Goal: Task Accomplishment & Management: Manage account settings

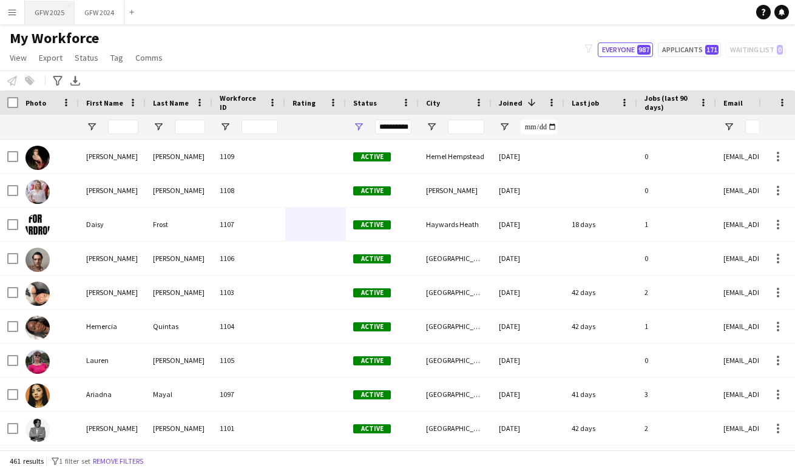
click at [54, 13] on button "GFW 2025 Close" at bounding box center [50, 13] width 50 height 24
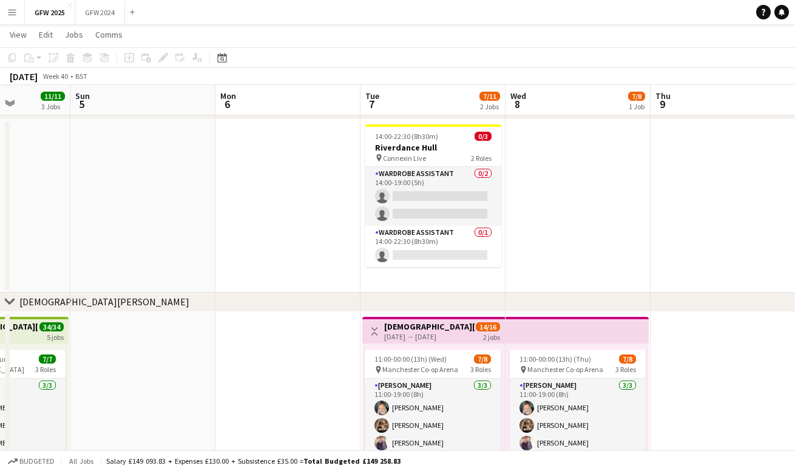
scroll to position [69, 0]
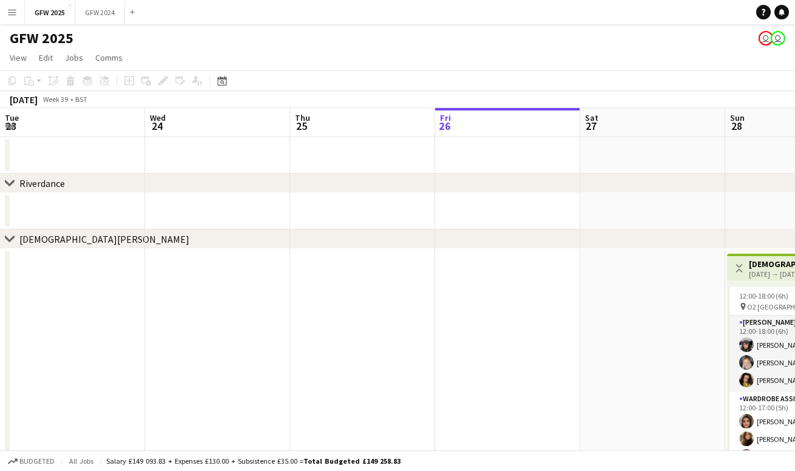
scroll to position [0, 290]
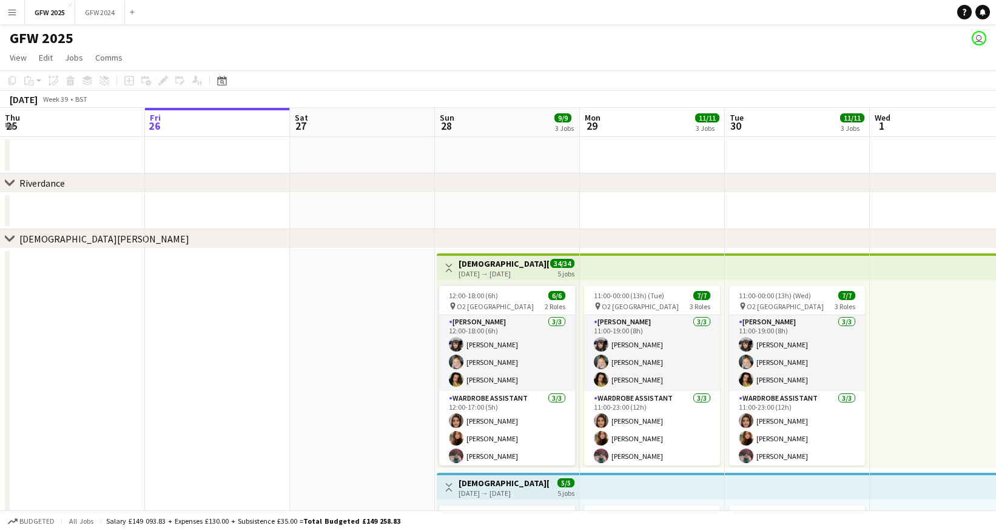
click at [12, 17] on button "Menu" at bounding box center [12, 12] width 24 height 24
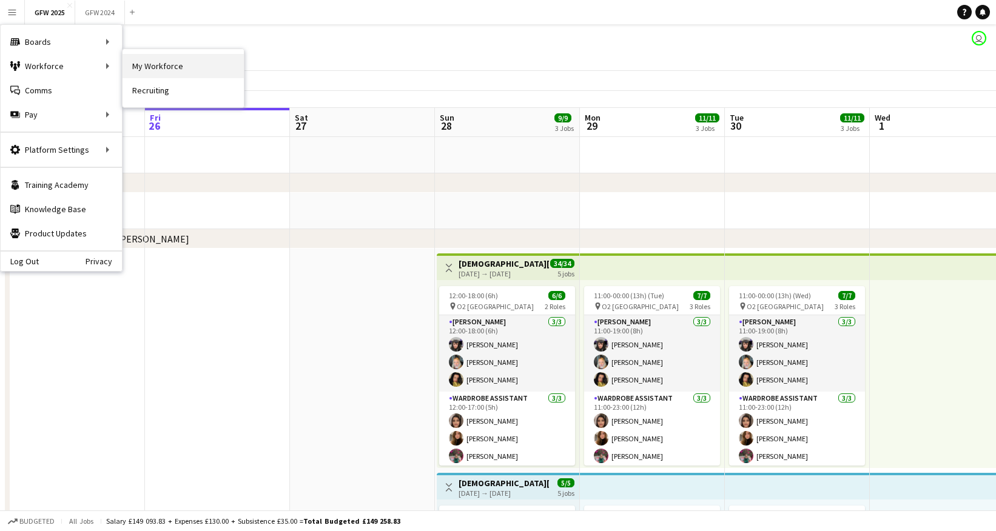
click at [137, 64] on link "My Workforce" at bounding box center [183, 66] width 121 height 24
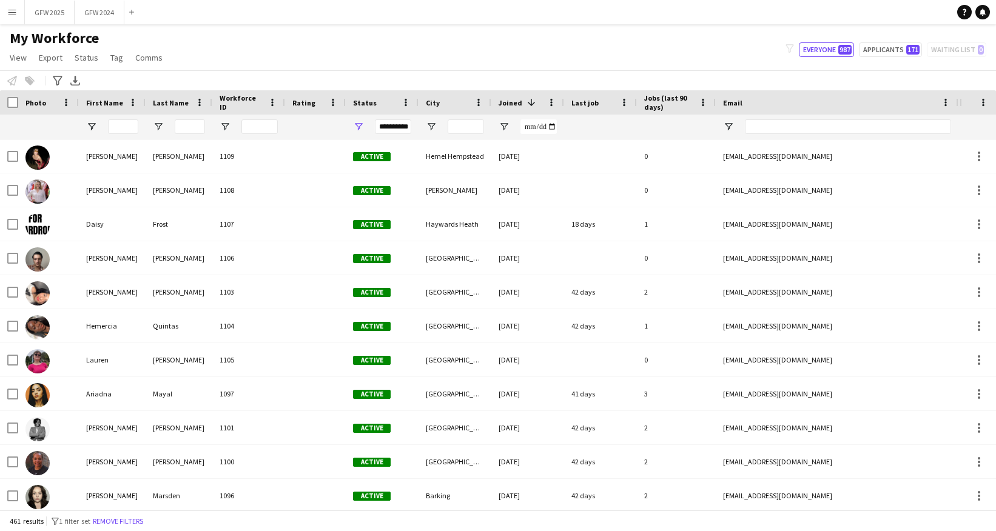
click at [452, 106] on div "City" at bounding box center [448, 102] width 44 height 18
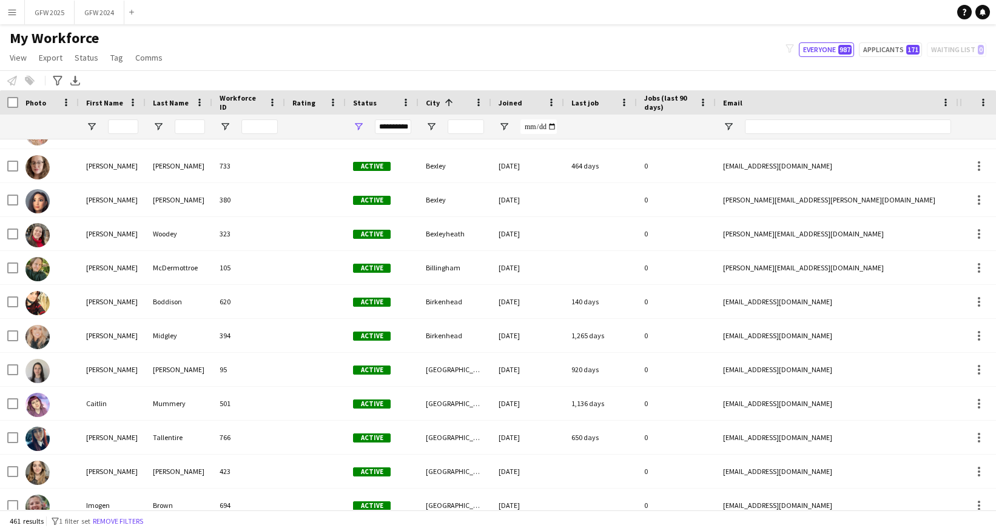
scroll to position [989, 0]
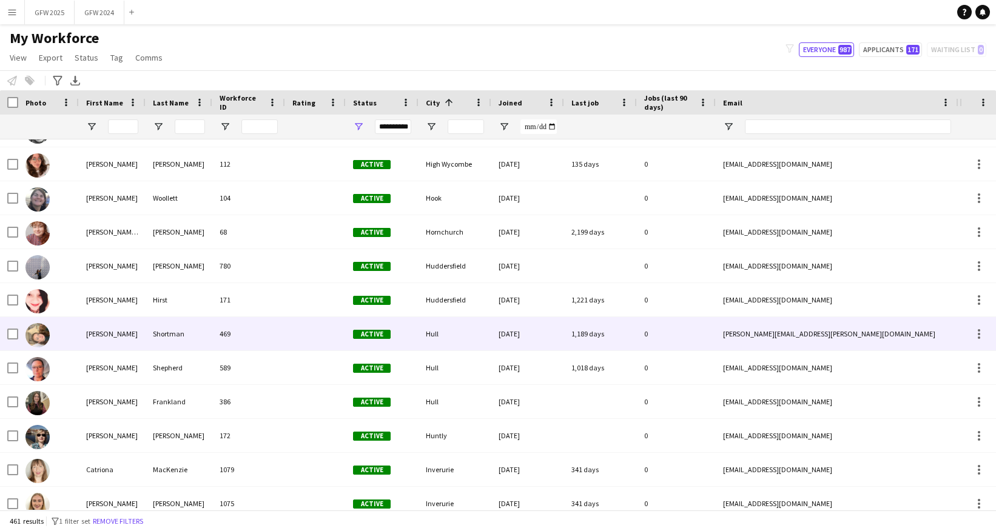
click at [462, 337] on div "Hull" at bounding box center [455, 333] width 73 height 33
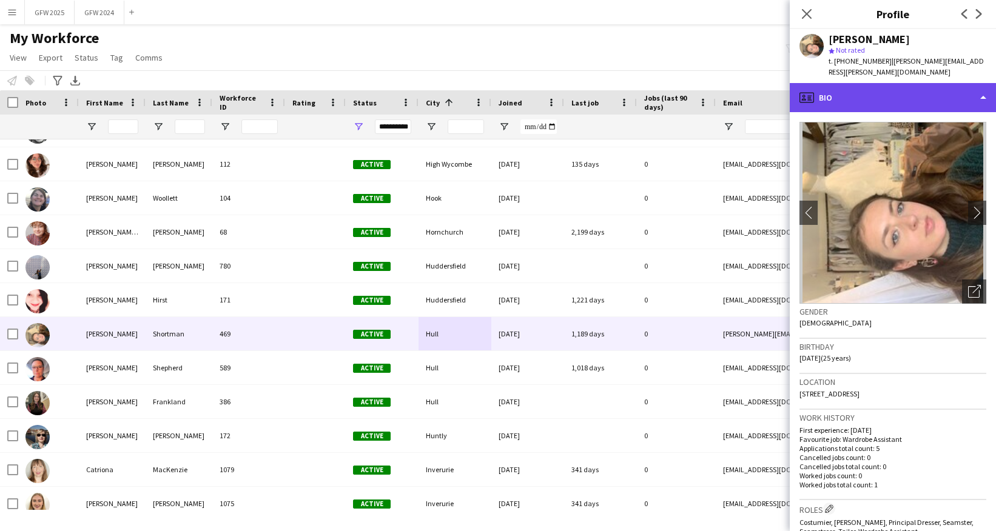
click at [794, 90] on div "profile Bio" at bounding box center [893, 97] width 206 height 29
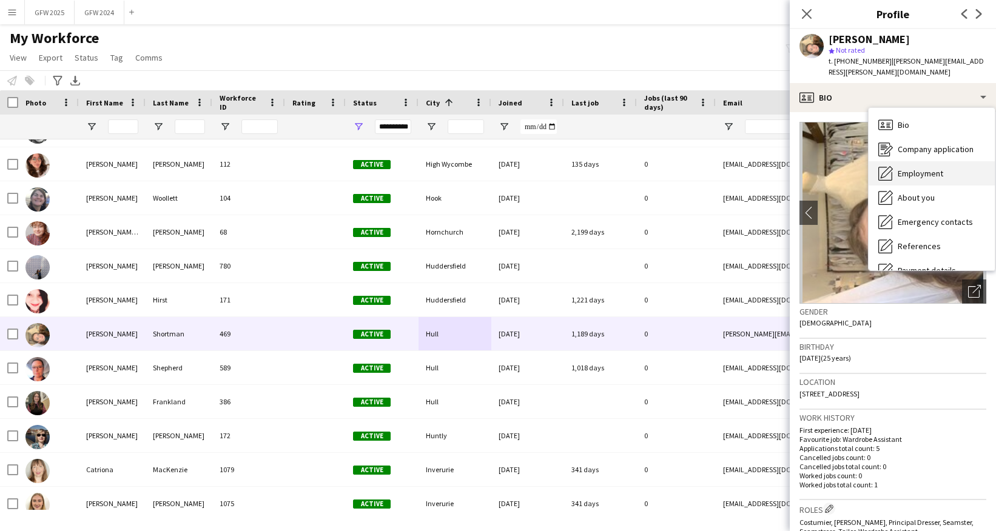
click at [794, 164] on div "Employment Employment" at bounding box center [932, 173] width 126 height 24
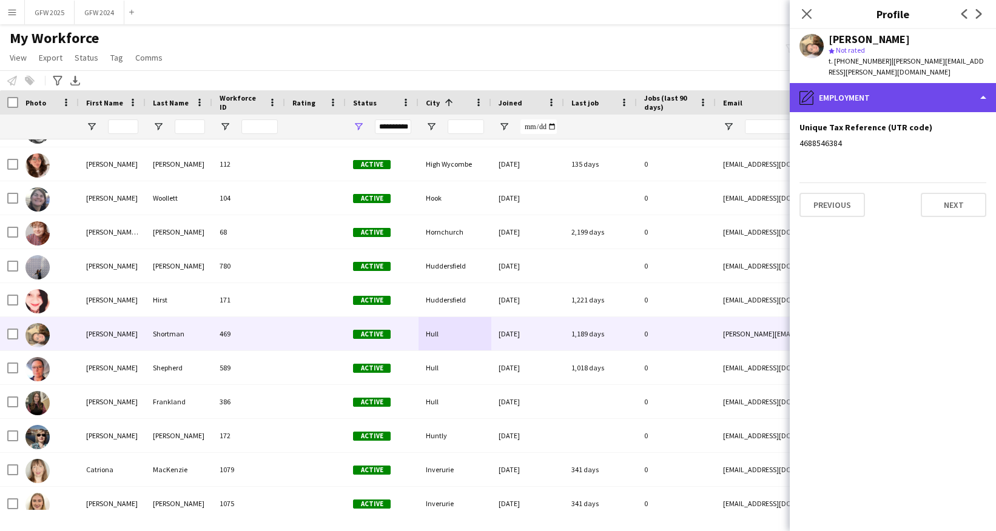
click at [794, 91] on div "pencil4 Employment" at bounding box center [893, 97] width 206 height 29
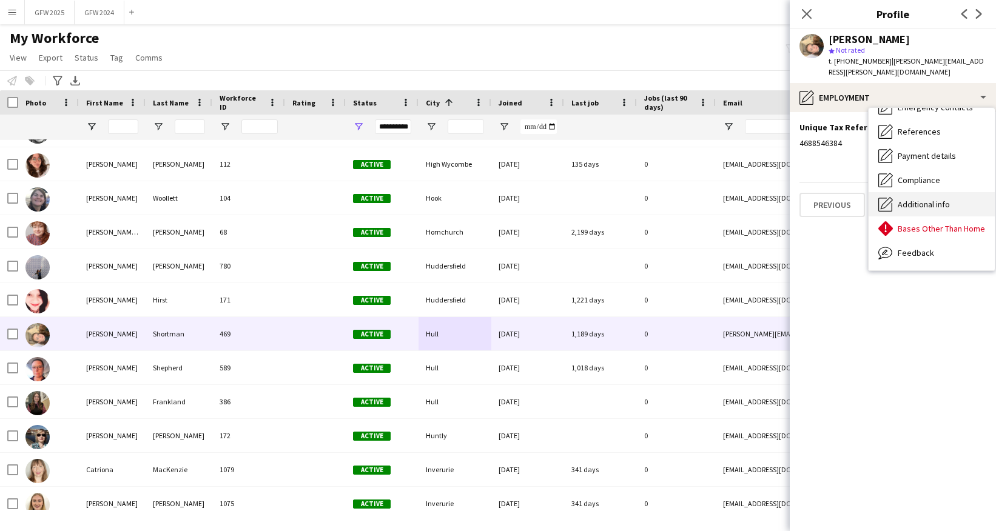
click at [794, 192] on div "Additional info Additional info" at bounding box center [932, 204] width 126 height 24
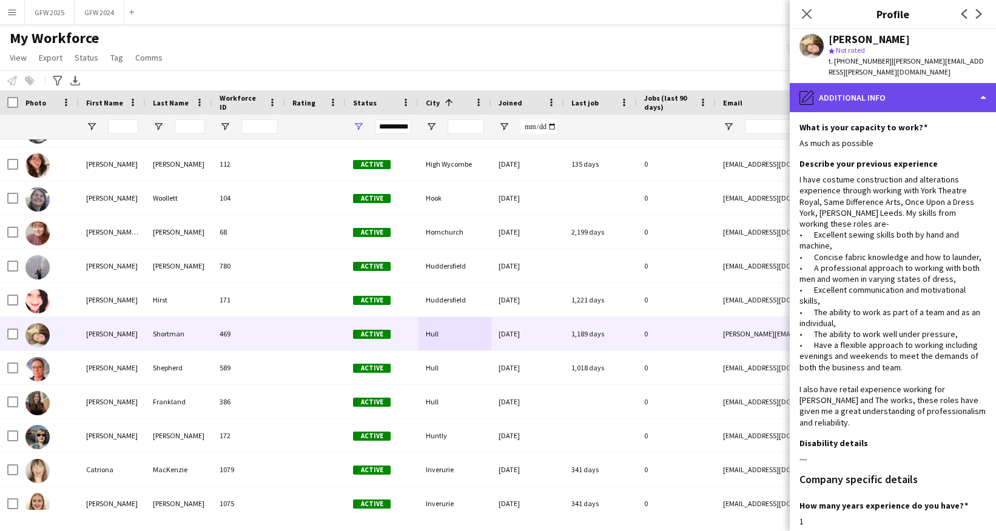
click at [794, 96] on div "pencil4 Additional info" at bounding box center [893, 97] width 206 height 29
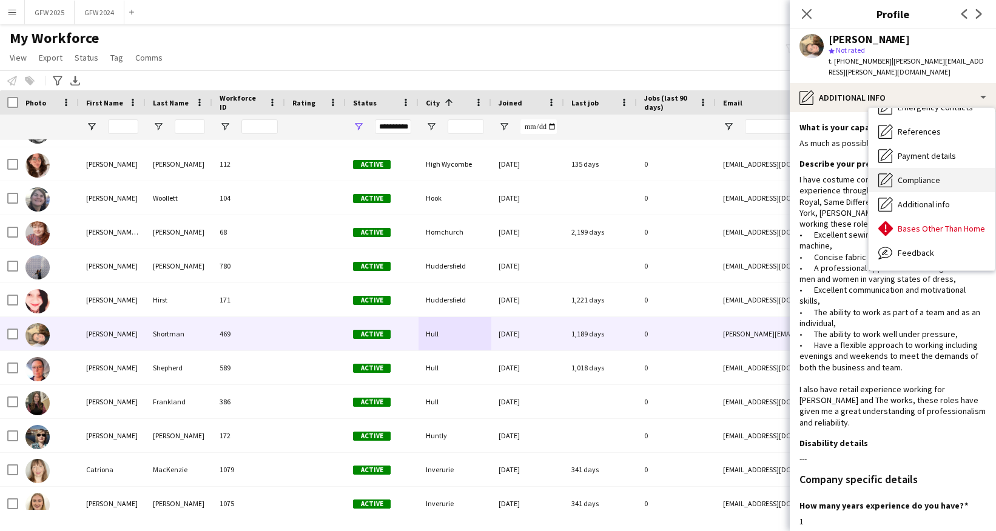
click at [794, 168] on div "Compliance Compliance" at bounding box center [932, 180] width 126 height 24
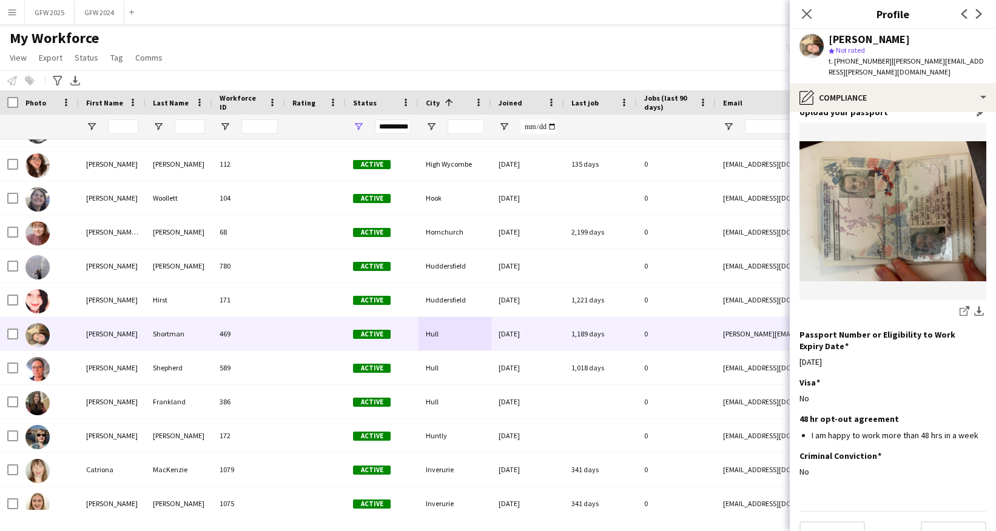
scroll to position [98, 0]
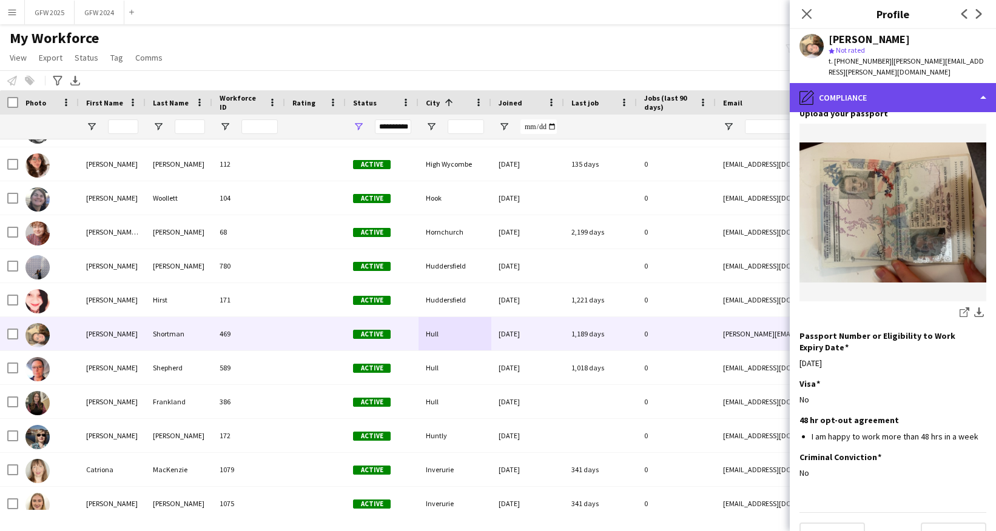
click at [794, 86] on div "pencil4 Compliance" at bounding box center [893, 97] width 206 height 29
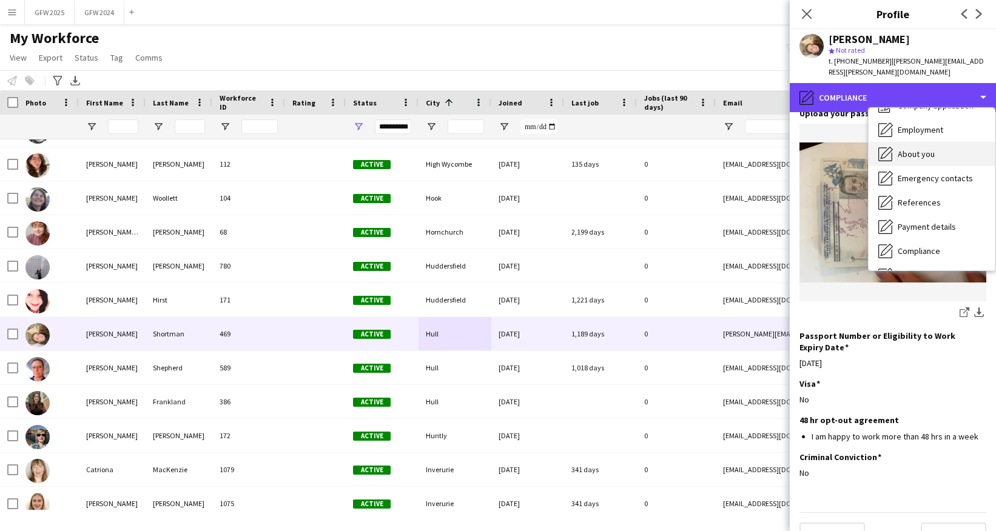
scroll to position [45, 0]
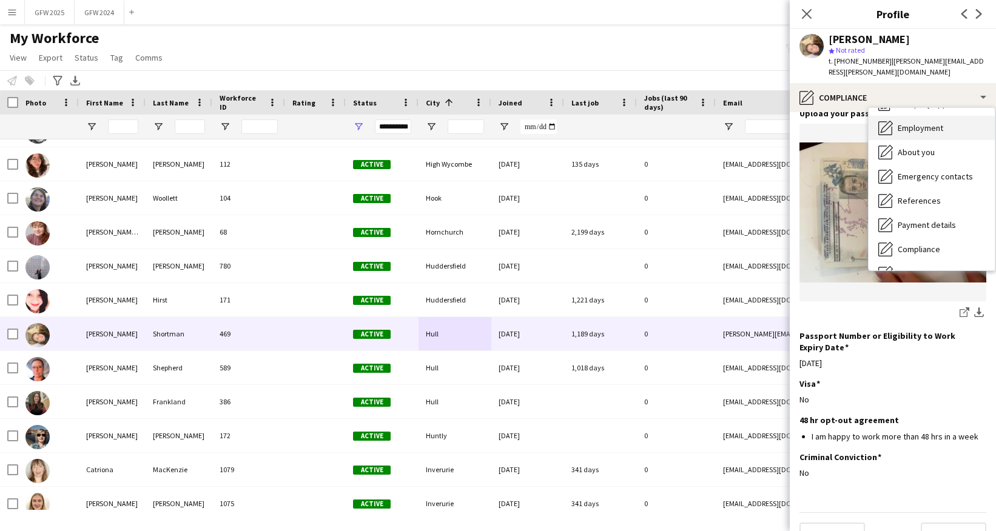
click at [794, 123] on span "Employment" at bounding box center [920, 128] width 45 height 11
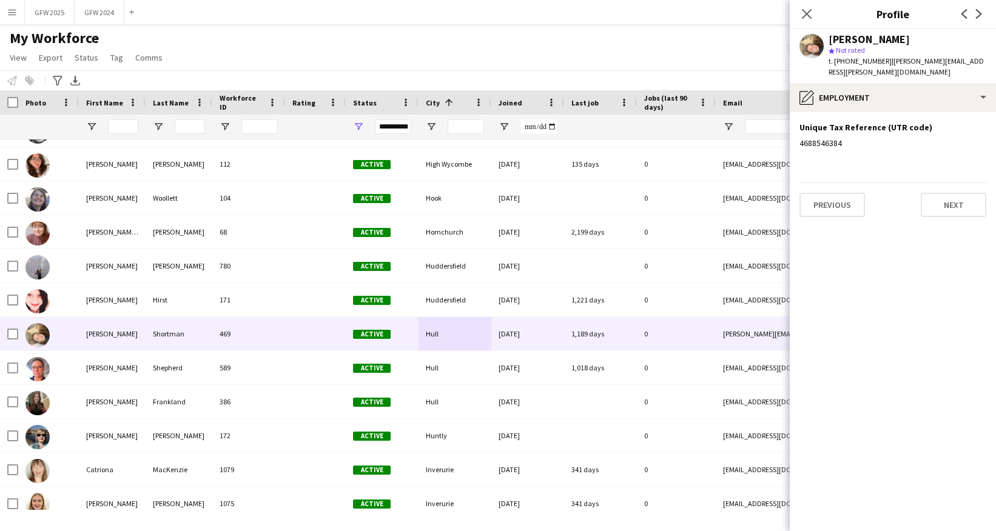
scroll to position [0, 0]
click at [794, 197] on button "Next" at bounding box center [954, 205] width 66 height 24
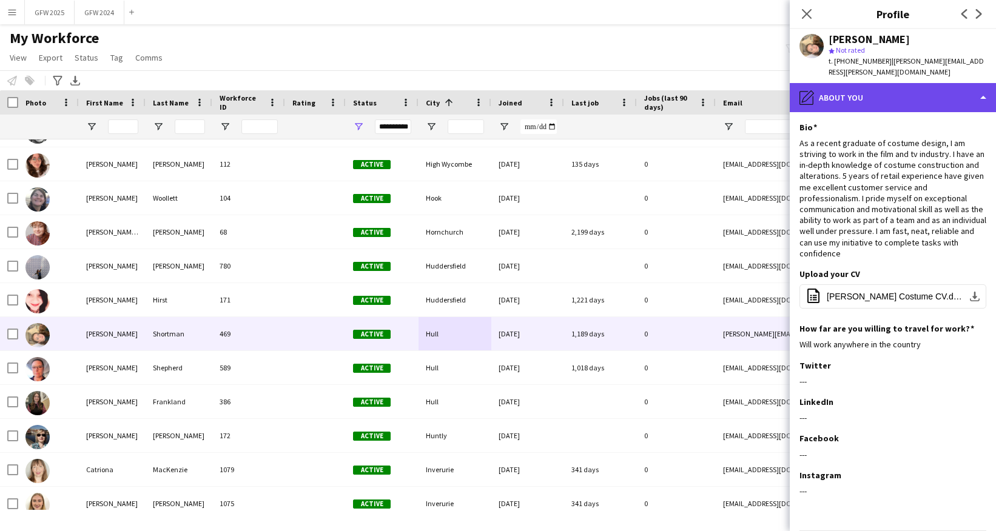
click at [794, 83] on div "pencil4 About you" at bounding box center [893, 97] width 206 height 29
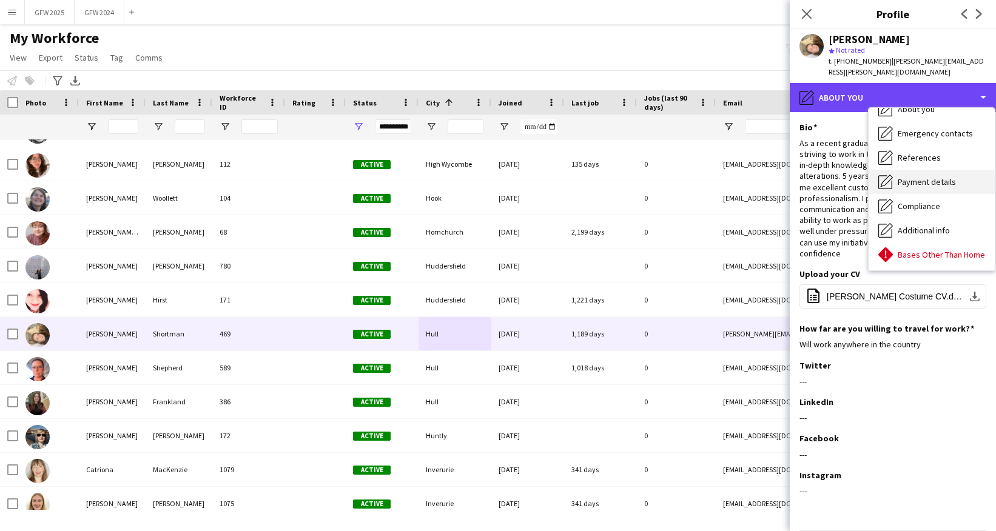
scroll to position [138, 0]
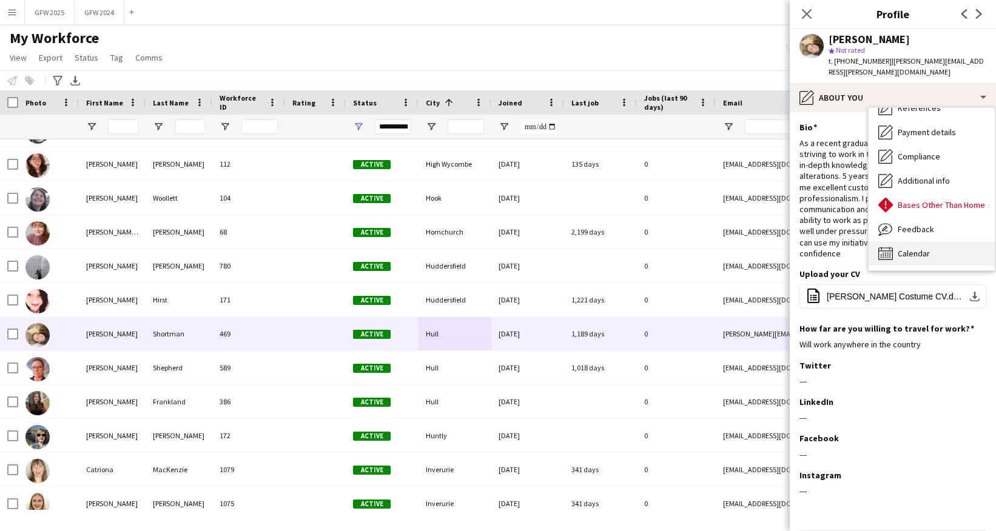
click at [794, 241] on div "Calendar Calendar" at bounding box center [932, 253] width 126 height 24
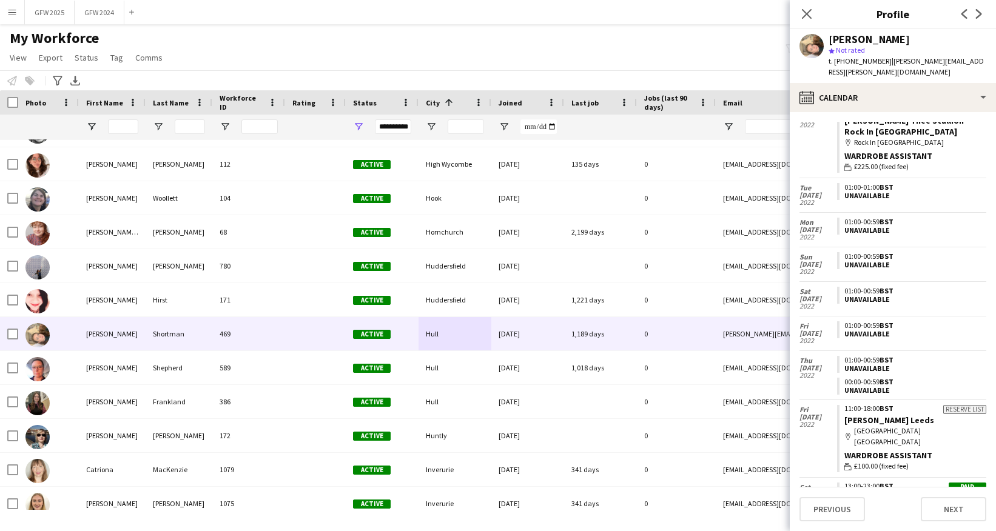
scroll to position [209, 0]
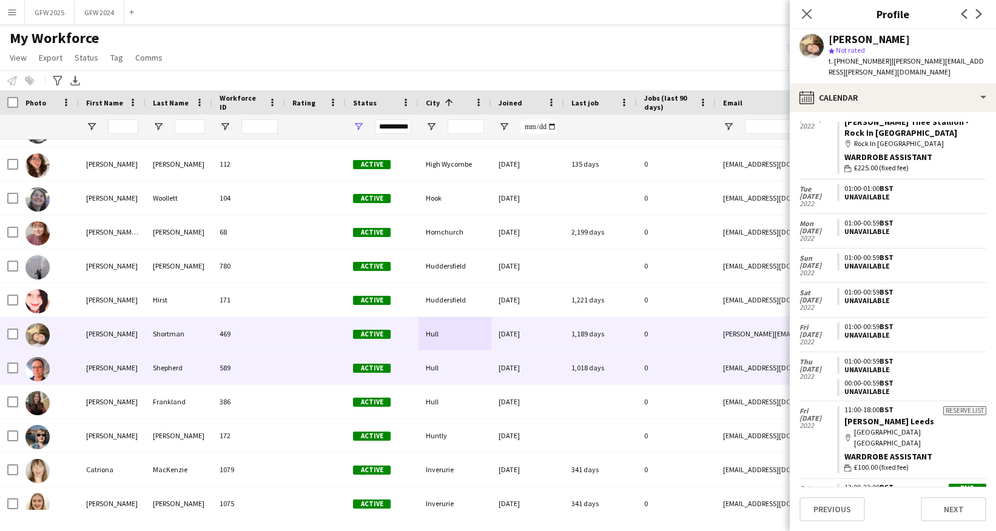
click at [621, 372] on div "1,018 days" at bounding box center [600, 367] width 73 height 33
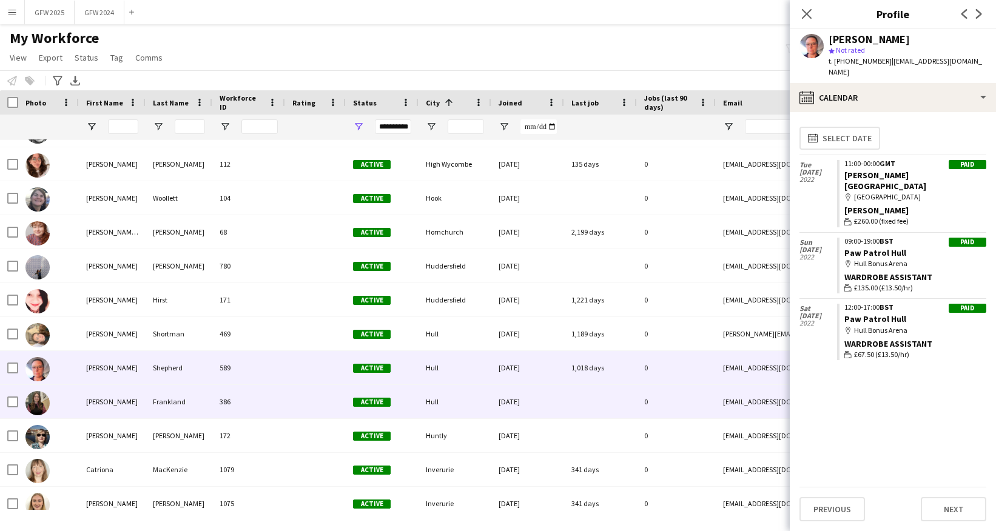
click at [720, 414] on div "mollykfrankland@gmail.com" at bounding box center [837, 401] width 243 height 33
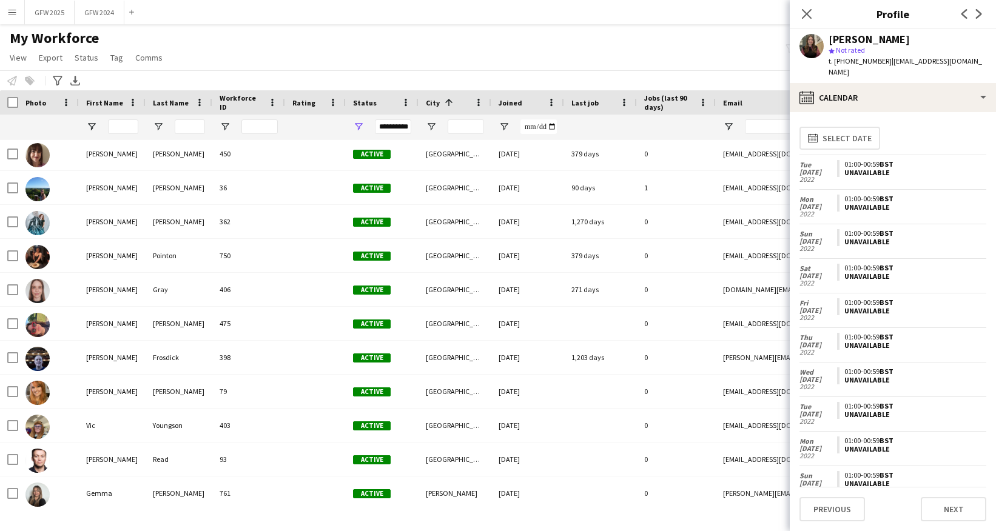
scroll to position [6747, 0]
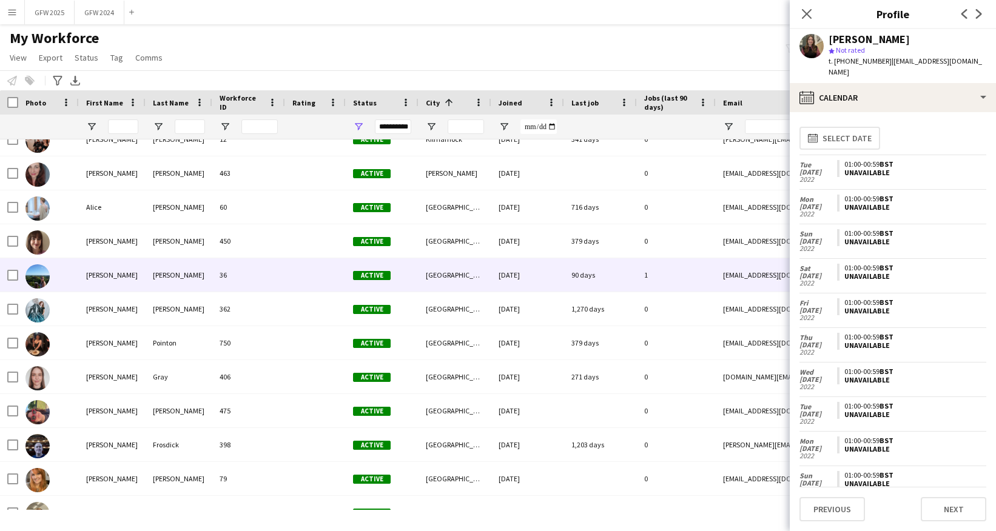
click at [696, 278] on div "1" at bounding box center [676, 274] width 79 height 33
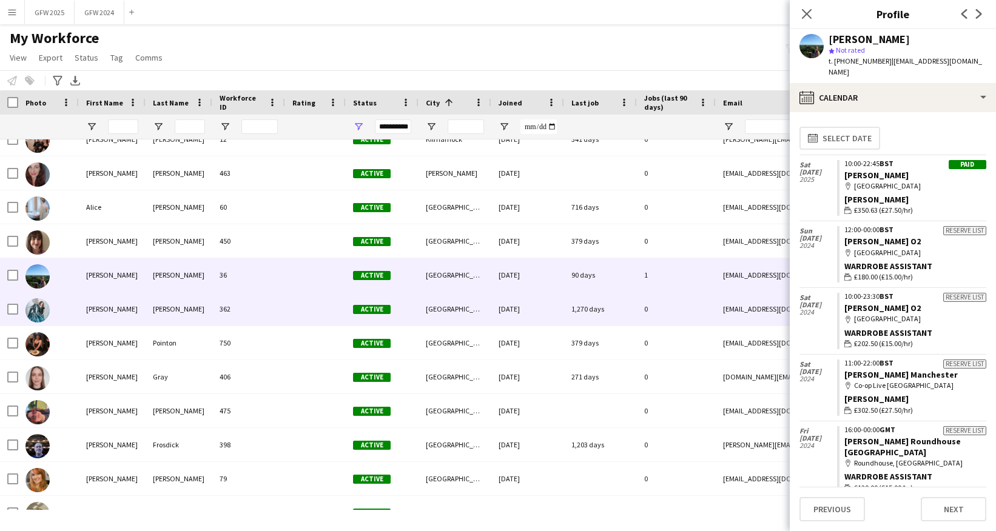
click at [599, 309] on div "1,270 days" at bounding box center [600, 308] width 73 height 33
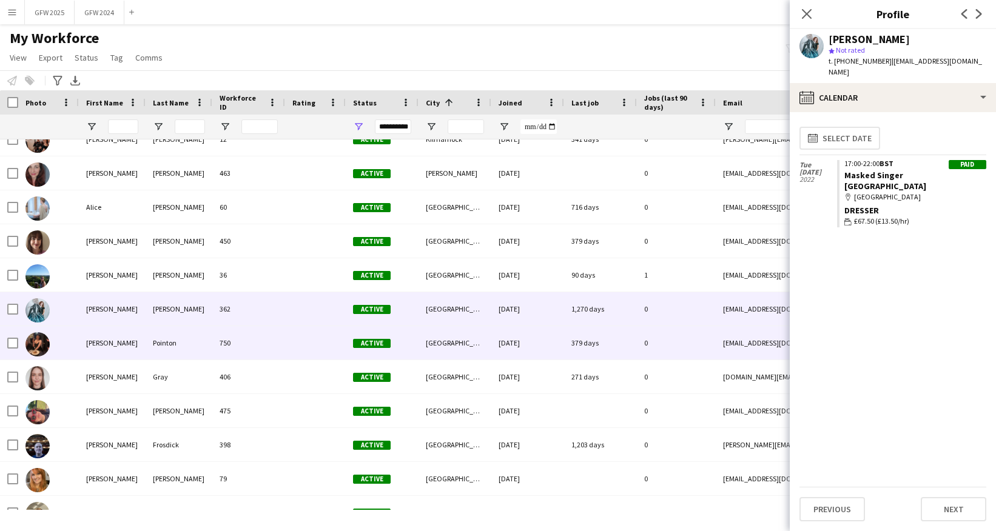
click at [598, 339] on div "379 days" at bounding box center [600, 342] width 73 height 33
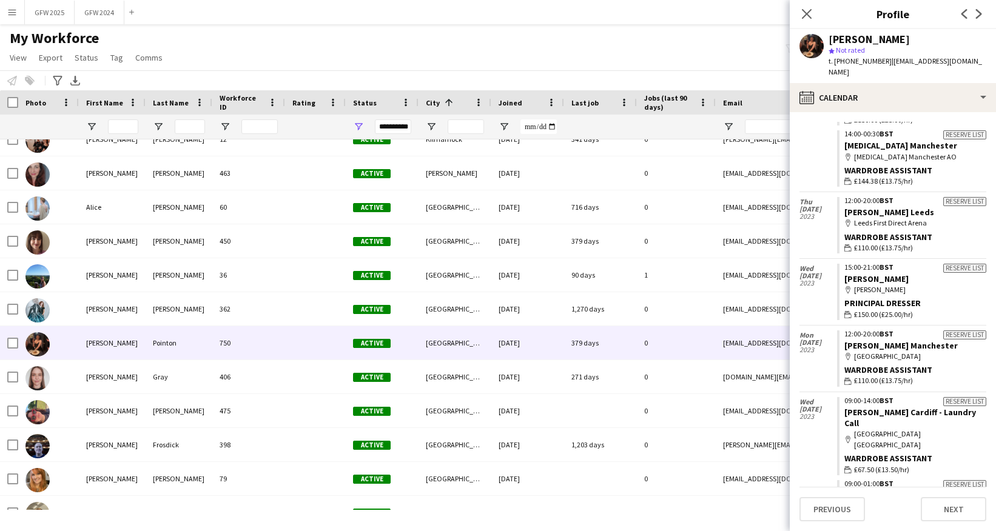
scroll to position [2708, 0]
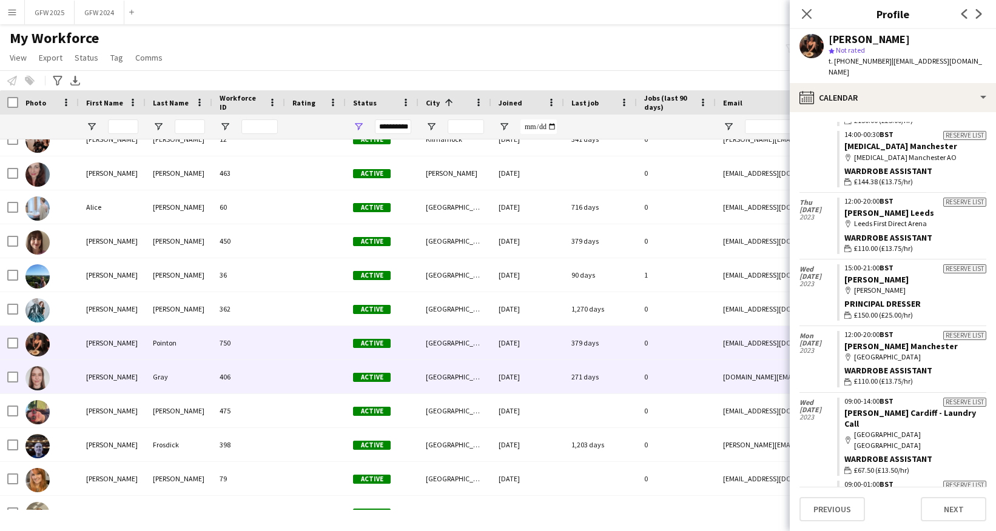
click at [622, 382] on div "271 days" at bounding box center [600, 376] width 73 height 33
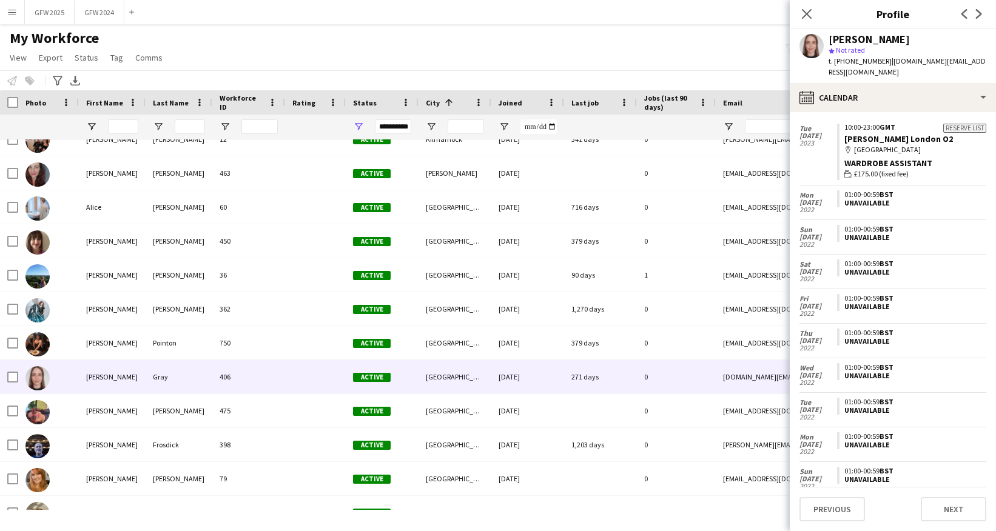
scroll to position [9819, 0]
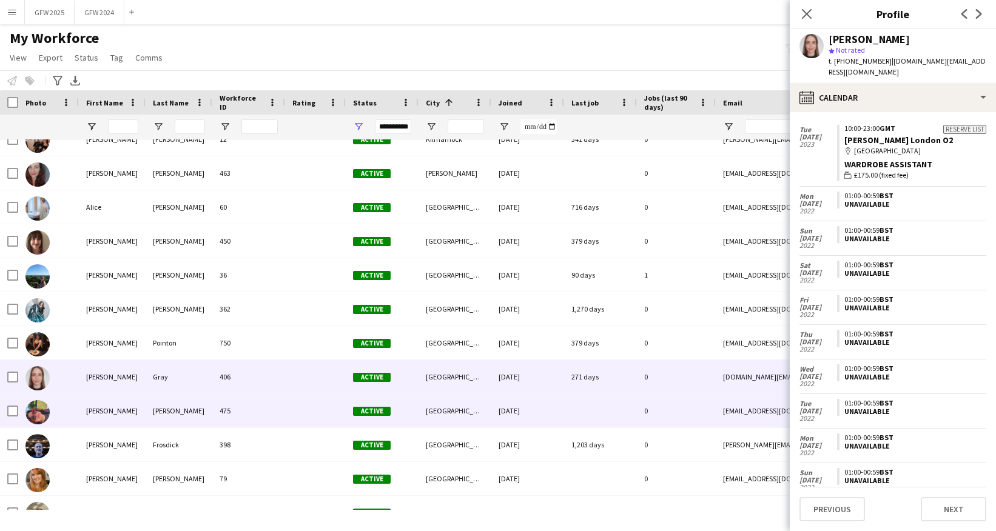
click at [690, 418] on div "0" at bounding box center [676, 410] width 79 height 33
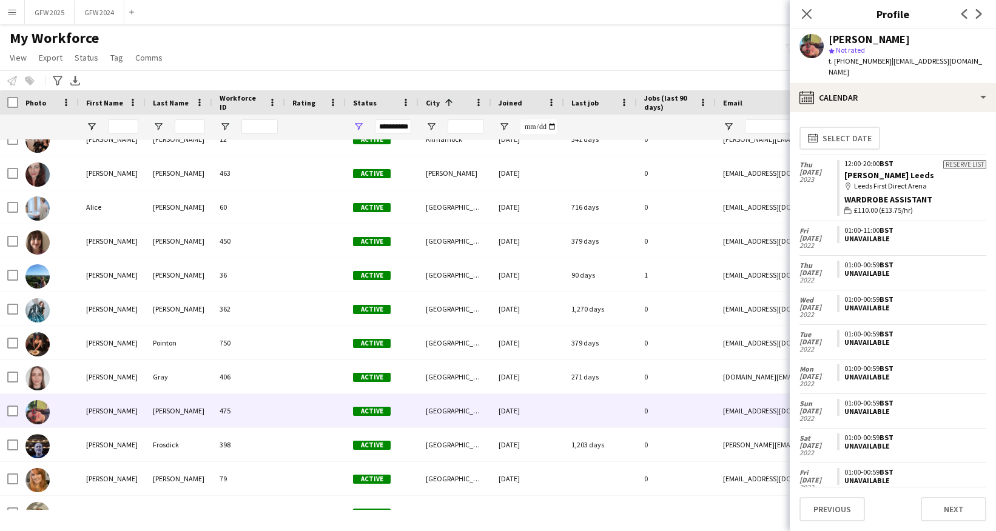
scroll to position [0, 0]
click at [58, 10] on button "GFW 2025 Close" at bounding box center [50, 13] width 50 height 24
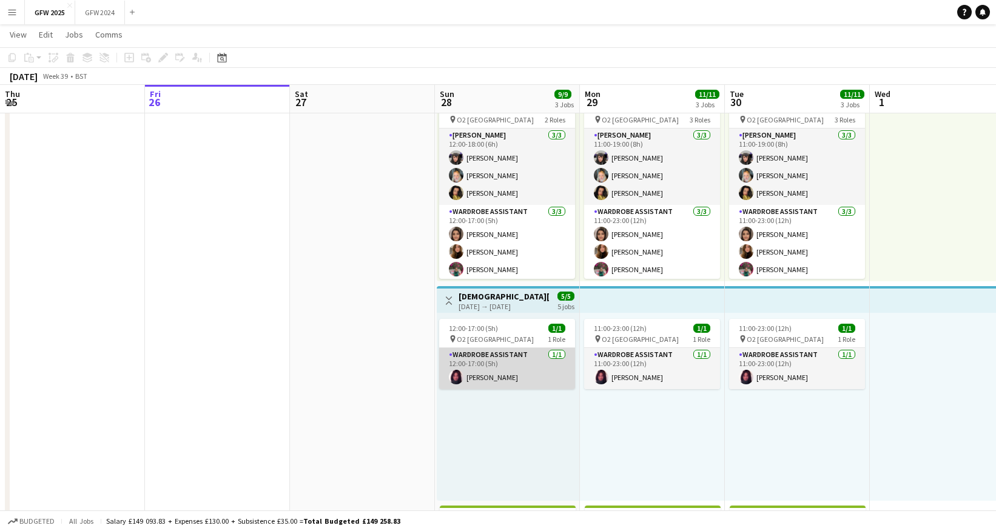
scroll to position [184, 0]
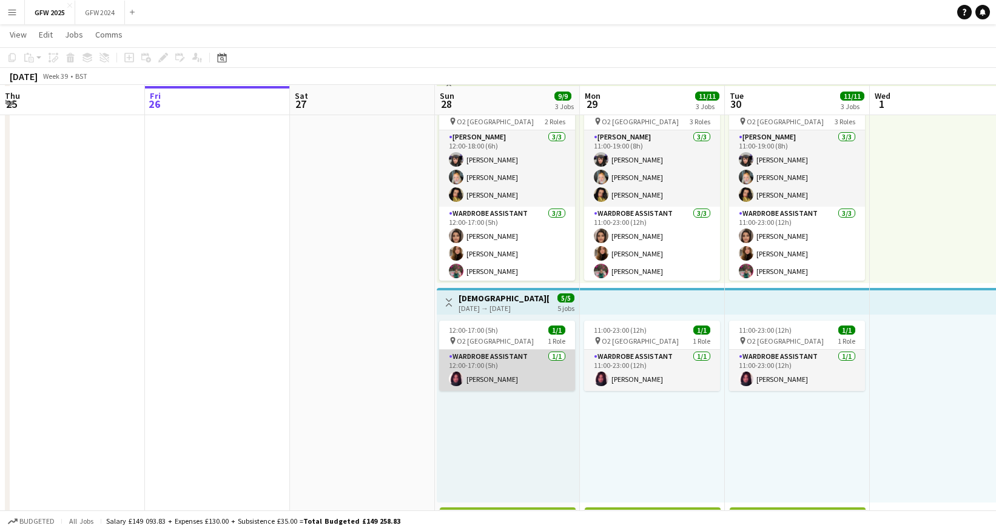
click at [518, 377] on app-card-role "Wardrobe Assistant 1/1 12:00-17:00 (5h) Emilee Fallo" at bounding box center [507, 370] width 136 height 41
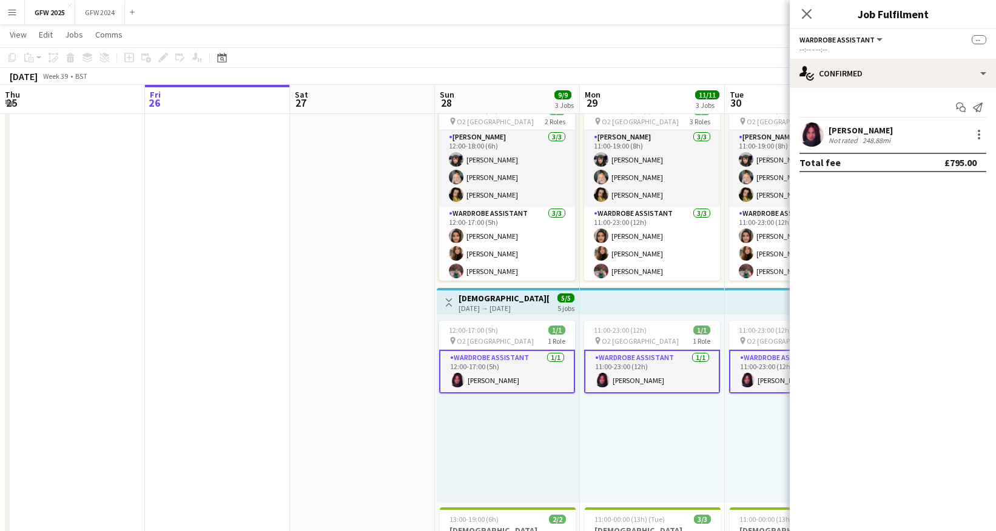
click at [794, 132] on div "[PERSON_NAME]" at bounding box center [861, 130] width 64 height 11
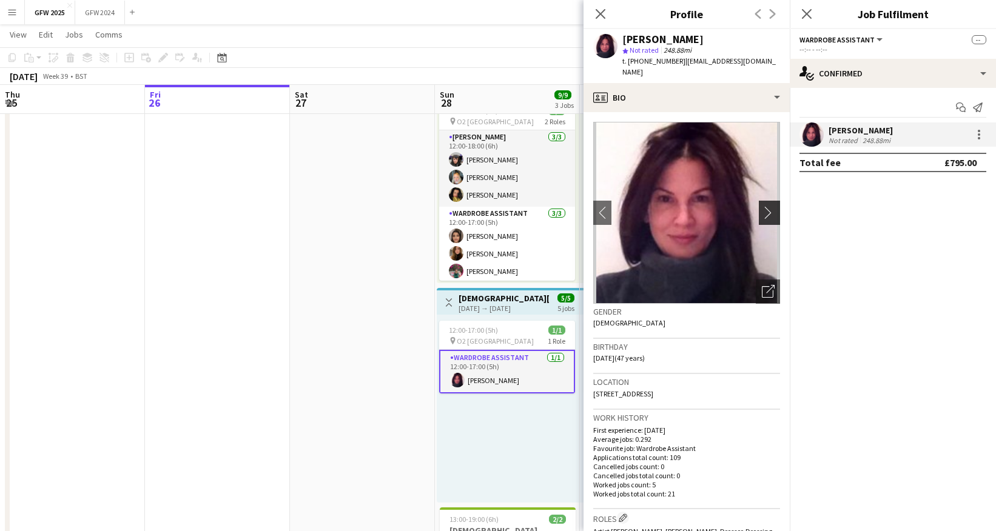
click at [772, 206] on app-icon "chevron-right" at bounding box center [771, 212] width 19 height 13
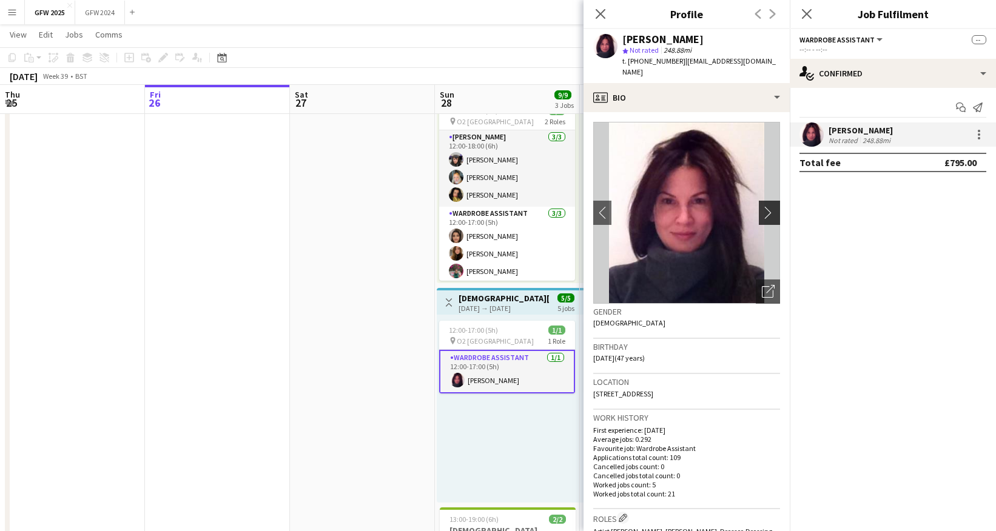
click at [772, 206] on app-icon "chevron-right" at bounding box center [771, 212] width 19 height 13
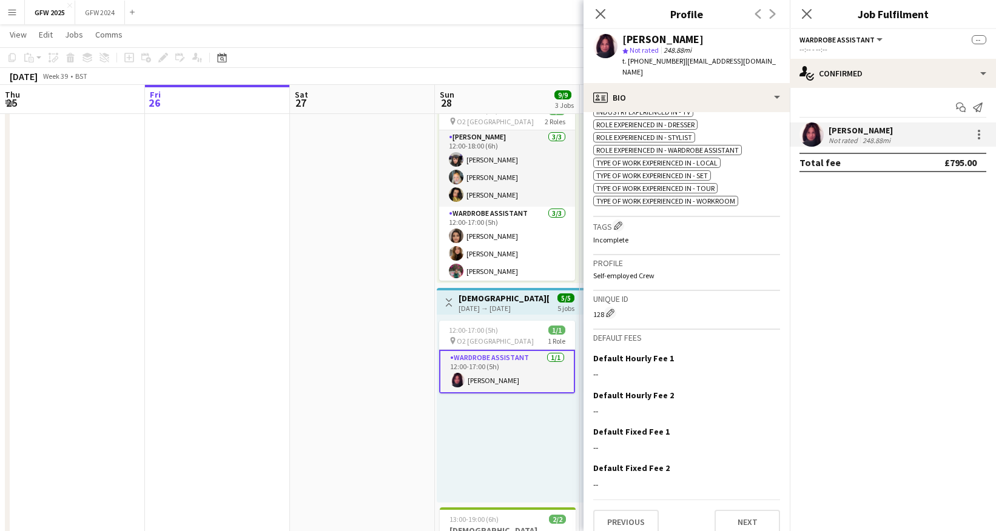
scroll to position [573, 0]
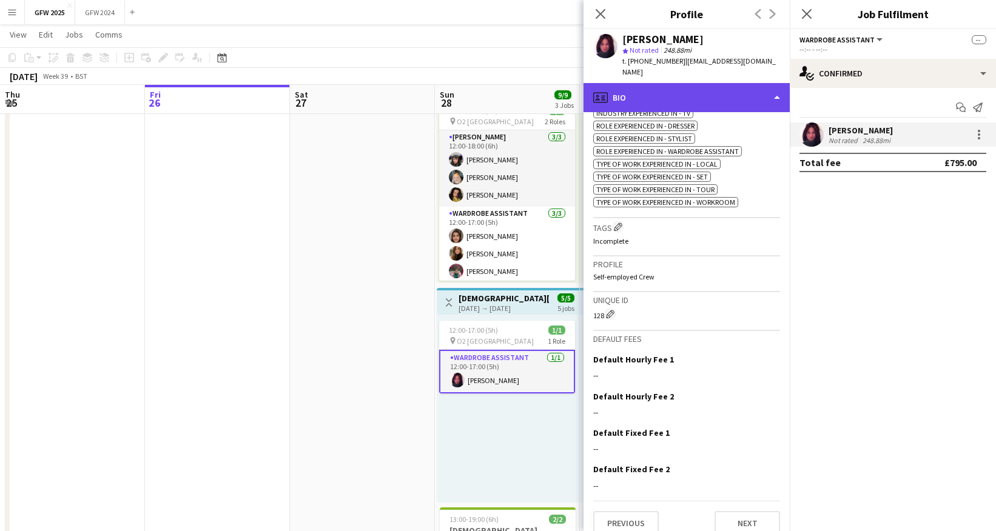
click at [738, 84] on div "profile Bio" at bounding box center [687, 97] width 206 height 29
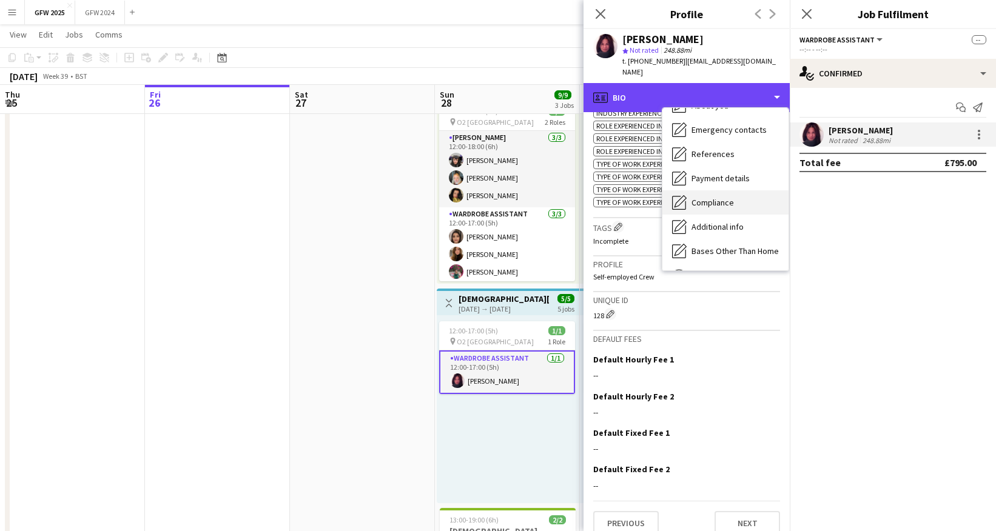
scroll to position [138, 0]
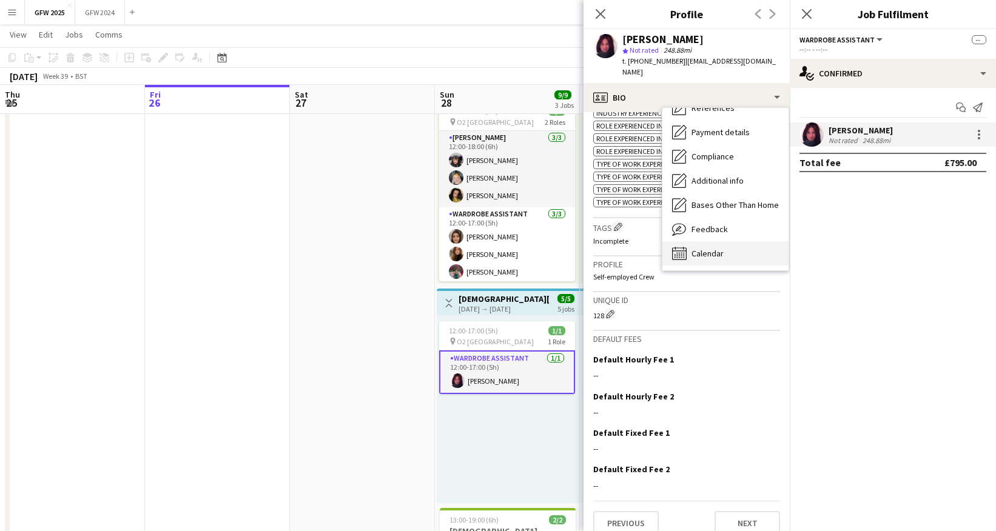
click at [730, 241] on div "Calendar Calendar" at bounding box center [725, 253] width 126 height 24
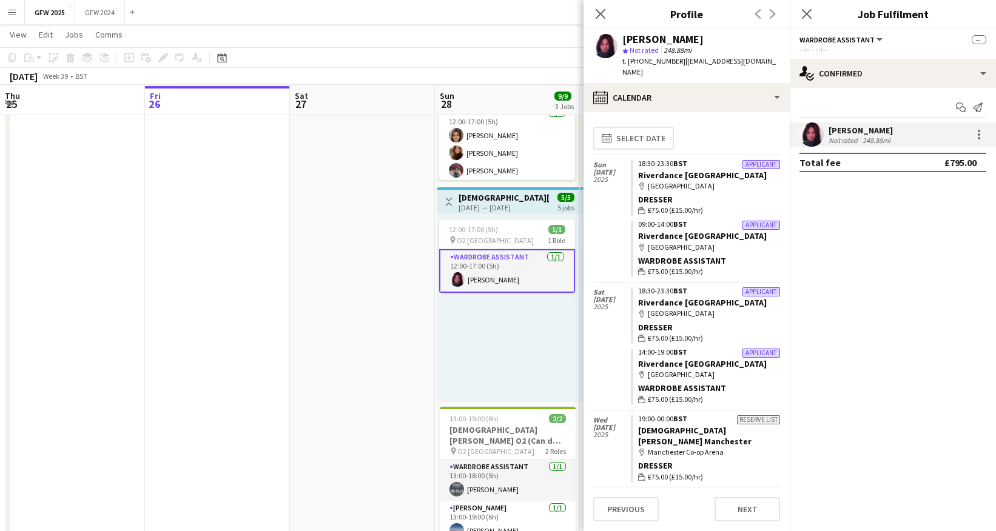
scroll to position [286, 0]
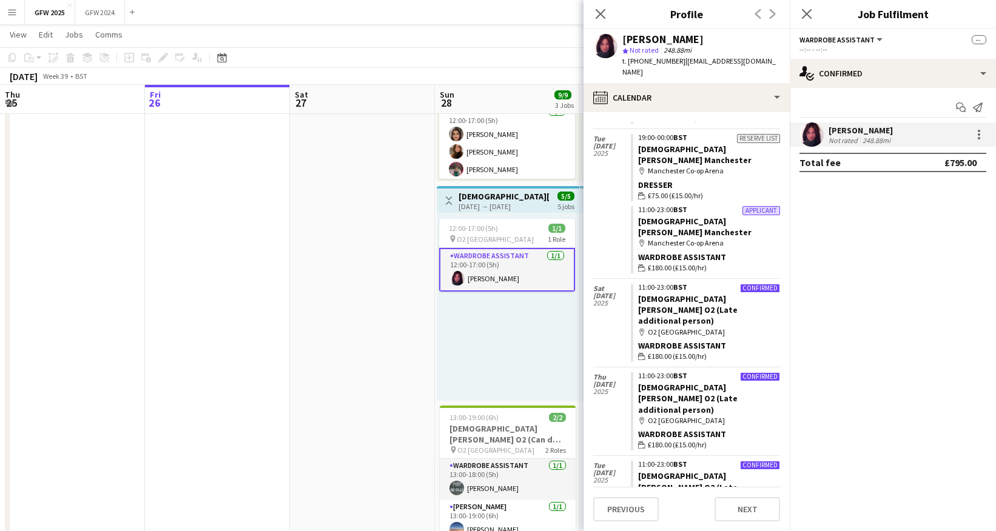
scroll to position [436, 0]
